Goal: Use online tool/utility: Utilize a website feature to perform a specific function

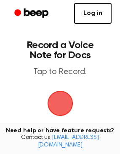
click at [91, 18] on link "Log in" at bounding box center [92, 13] width 37 height 21
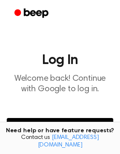
click at [65, 126] on button "Continue with Google" at bounding box center [60, 132] width 106 height 28
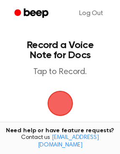
click at [51, 98] on span "button" at bounding box center [59, 103] width 27 height 27
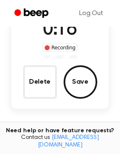
scroll to position [66, 0]
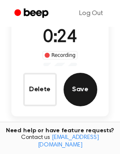
click at [85, 91] on button "Save" at bounding box center [80, 90] width 34 height 34
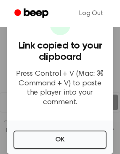
scroll to position [0, 0]
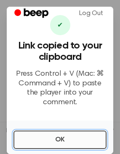
click at [63, 138] on button "OK" at bounding box center [59, 140] width 93 height 18
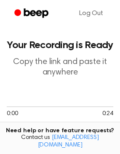
scroll to position [154, 0]
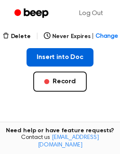
click at [69, 64] on button "Insert into Doc" at bounding box center [59, 57] width 67 height 18
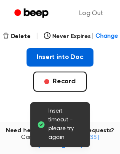
click at [69, 64] on button "Insert into Doc" at bounding box center [59, 57] width 67 height 18
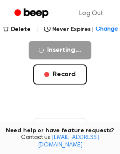
scroll to position [127, 0]
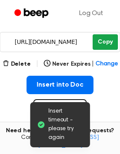
click at [99, 44] on button "Copy" at bounding box center [104, 42] width 25 height 16
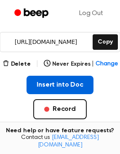
click at [77, 88] on button "Insert into Doc" at bounding box center [59, 85] width 67 height 18
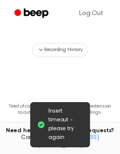
scroll to position [250, 0]
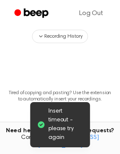
click at [70, 122] on span "Insert timeout - please try again" at bounding box center [65, 124] width 35 height 35
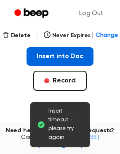
scroll to position [154, 0]
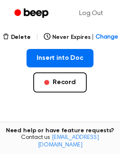
drag, startPoint x: 81, startPoint y: 61, endPoint x: -173, endPoint y: 60, distance: 253.5
click at [0, 60] on html "Log Out Your Recording is Ready Copy the link and paste it anywhere 0:00 0:24 1…" at bounding box center [60, 62] width 120 height 433
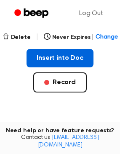
click at [64, 55] on button "Insert into Doc" at bounding box center [59, 58] width 67 height 18
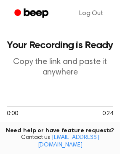
scroll to position [154, 0]
